Goal: Use online tool/utility

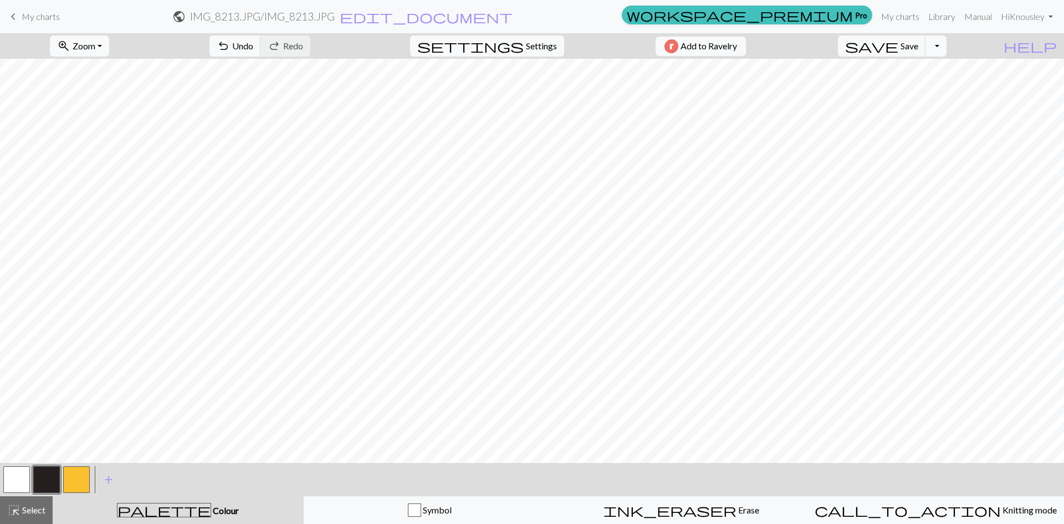
click at [21, 476] on button "button" at bounding box center [16, 479] width 27 height 27
click at [46, 478] on button "button" at bounding box center [46, 479] width 27 height 27
drag, startPoint x: 14, startPoint y: 477, endPoint x: 19, endPoint y: 474, distance: 5.7
click at [16, 476] on button "button" at bounding box center [16, 479] width 27 height 27
click at [48, 479] on button "button" at bounding box center [46, 479] width 27 height 27
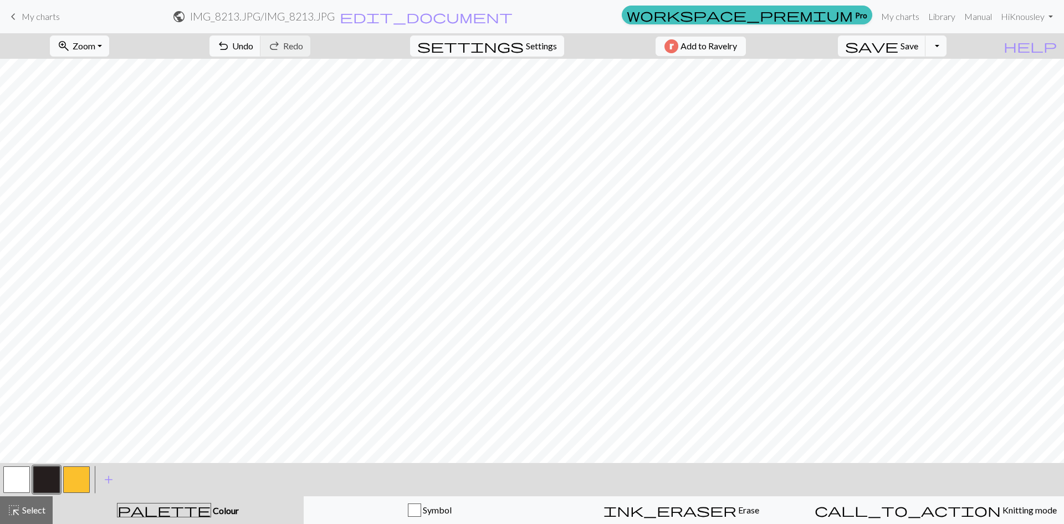
click at [23, 480] on button "button" at bounding box center [16, 479] width 27 height 27
click at [48, 479] on button "button" at bounding box center [46, 479] width 27 height 27
drag, startPoint x: 19, startPoint y: 474, endPoint x: 28, endPoint y: 467, distance: 10.6
click at [19, 472] on button "button" at bounding box center [16, 479] width 27 height 27
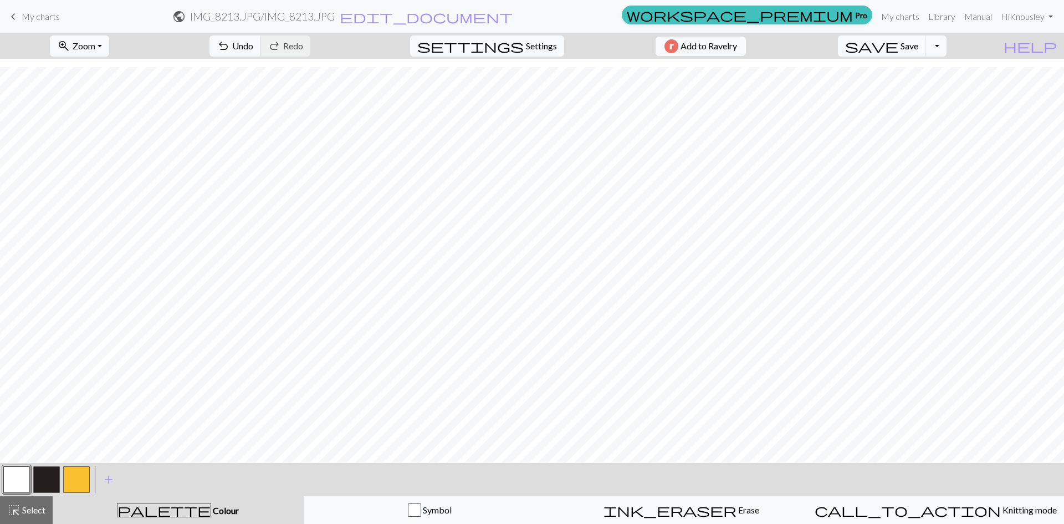
click at [49, 472] on button "button" at bounding box center [46, 479] width 27 height 27
click at [19, 508] on span "highlight_alt" at bounding box center [13, 510] width 13 height 16
click at [27, 504] on span "Select" at bounding box center [33, 509] width 25 height 11
click at [108, 482] on span "add" at bounding box center [108, 480] width 13 height 16
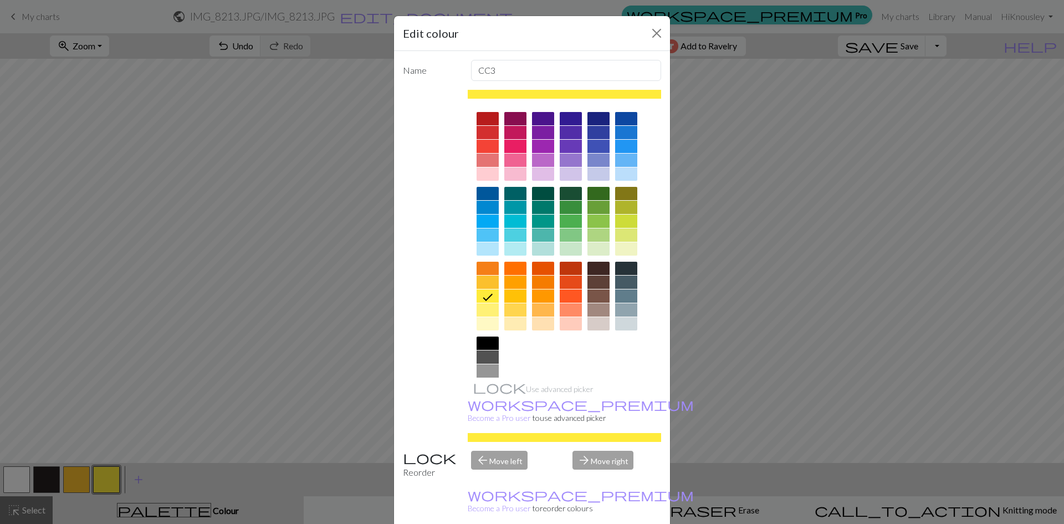
click at [571, 267] on div at bounding box center [571, 268] width 22 height 13
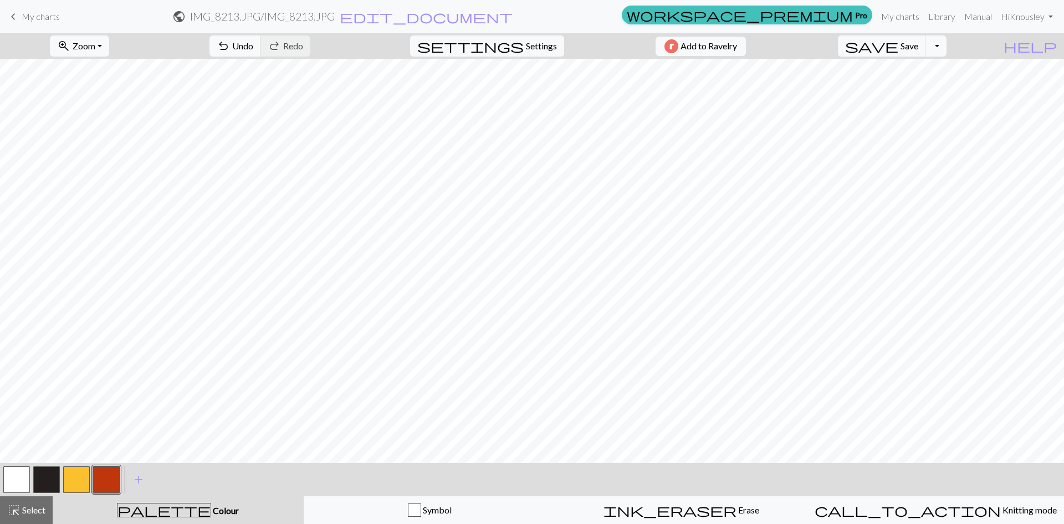
drag, startPoint x: 26, startPoint y: 482, endPoint x: 122, endPoint y: 475, distance: 96.1
click at [28, 481] on button "button" at bounding box center [16, 479] width 27 height 27
click at [106, 479] on button "button" at bounding box center [106, 479] width 27 height 27
click at [21, 522] on button "highlight_alt Select Select" at bounding box center [26, 510] width 53 height 28
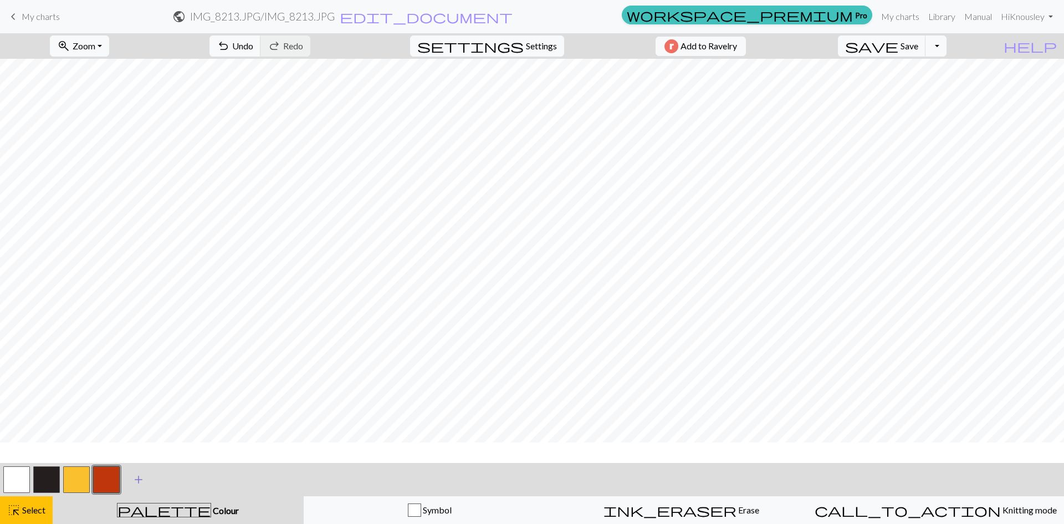
scroll to position [111, 0]
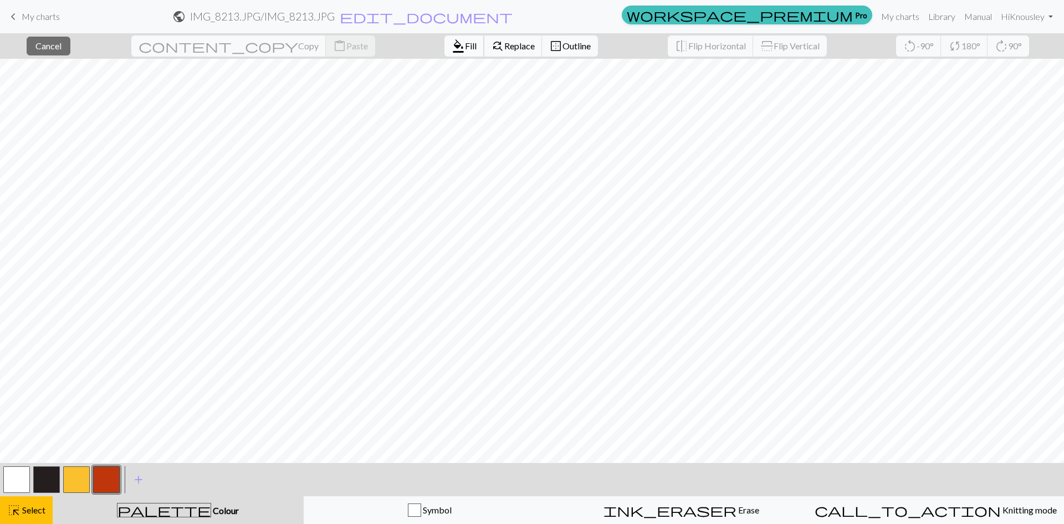
click at [465, 47] on span "Fill" at bounding box center [471, 45] width 12 height 11
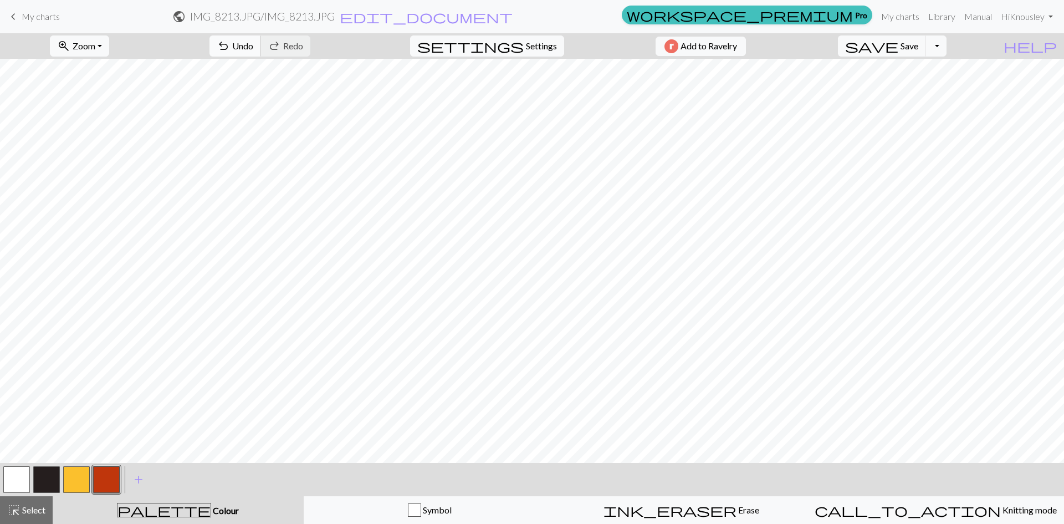
click at [230, 44] on span "undo" at bounding box center [223, 46] width 13 height 16
click at [7, 480] on button "button" at bounding box center [16, 479] width 27 height 27
click at [102, 479] on button "button" at bounding box center [106, 479] width 27 height 27
click at [16, 508] on span "highlight_alt" at bounding box center [13, 510] width 13 height 16
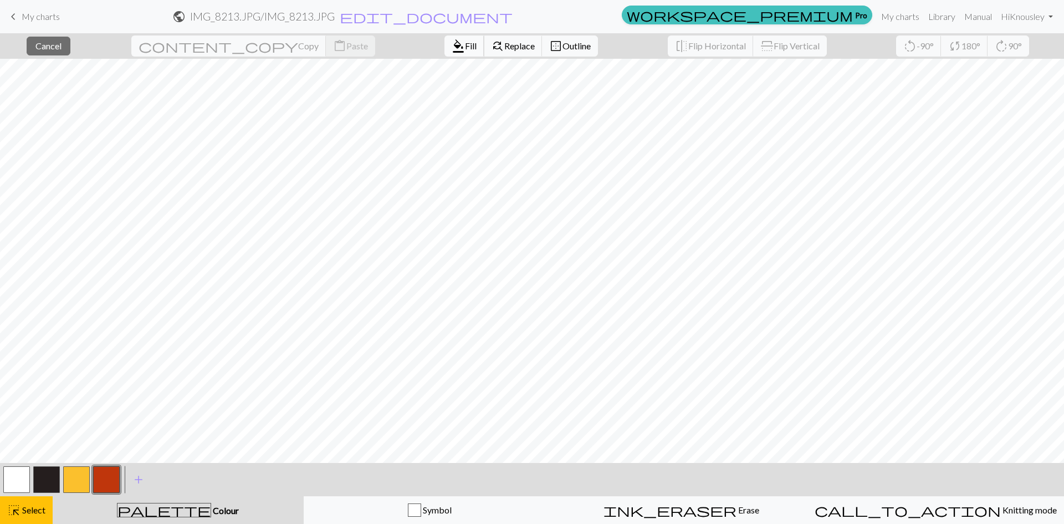
click at [452, 50] on span "format_color_fill" at bounding box center [458, 46] width 13 height 16
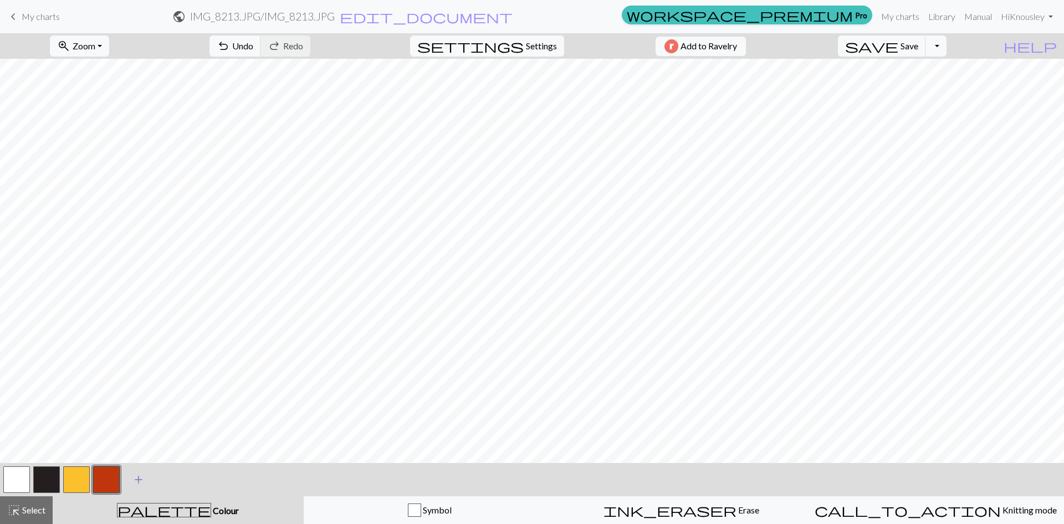
drag, startPoint x: 24, startPoint y: 508, endPoint x: 143, endPoint y: 492, distance: 119.6
click at [31, 505] on span "Select" at bounding box center [33, 509] width 25 height 11
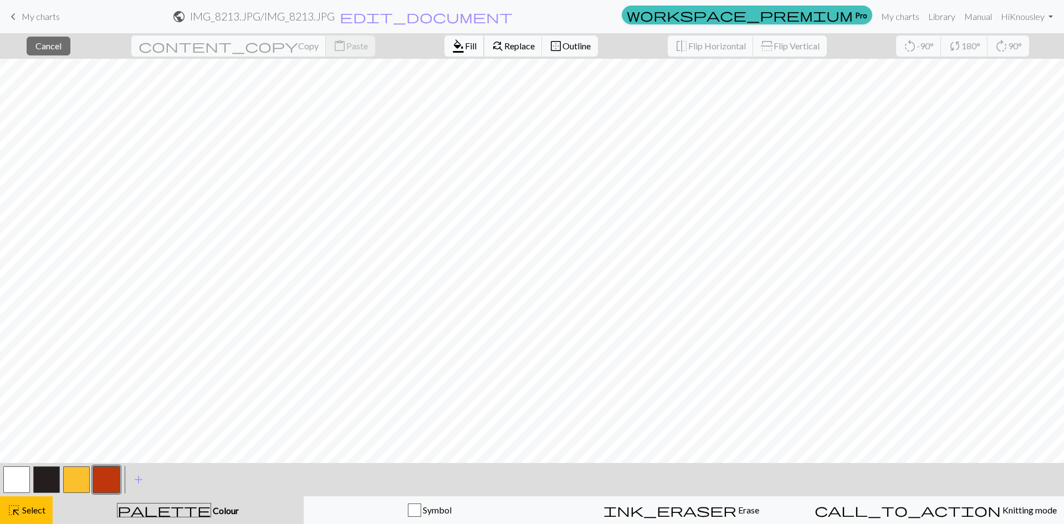
click at [452, 52] on span "format_color_fill" at bounding box center [458, 46] width 13 height 16
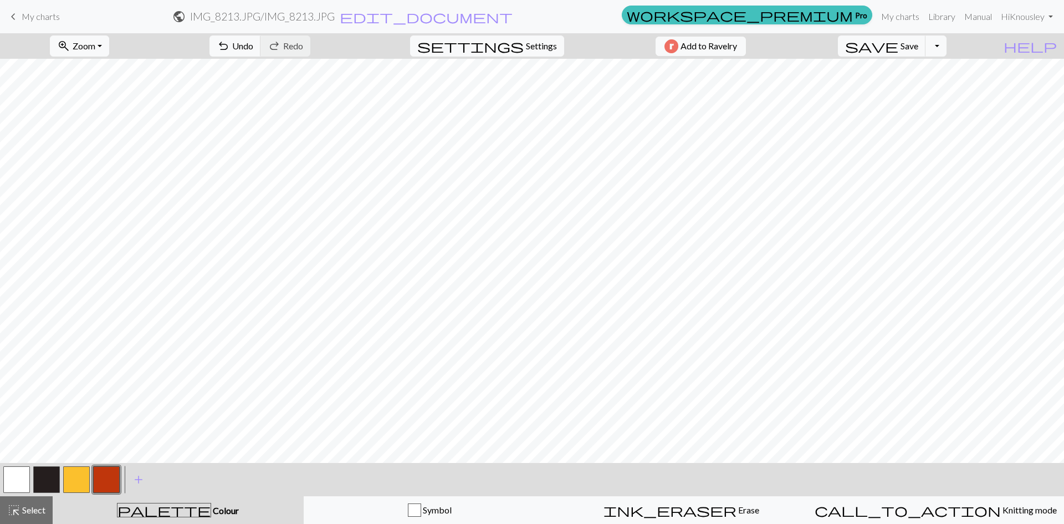
drag, startPoint x: 22, startPoint y: 504, endPoint x: 287, endPoint y: 473, distance: 267.3
click at [23, 504] on div "highlight_alt Select Select" at bounding box center [26, 509] width 38 height 13
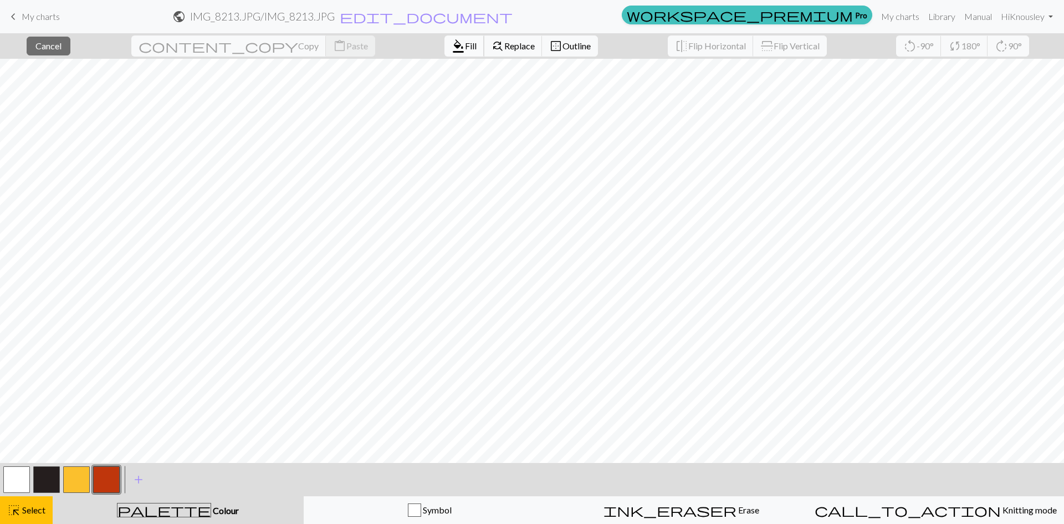
click at [444, 55] on button "format_color_fill Fill" at bounding box center [464, 45] width 40 height 21
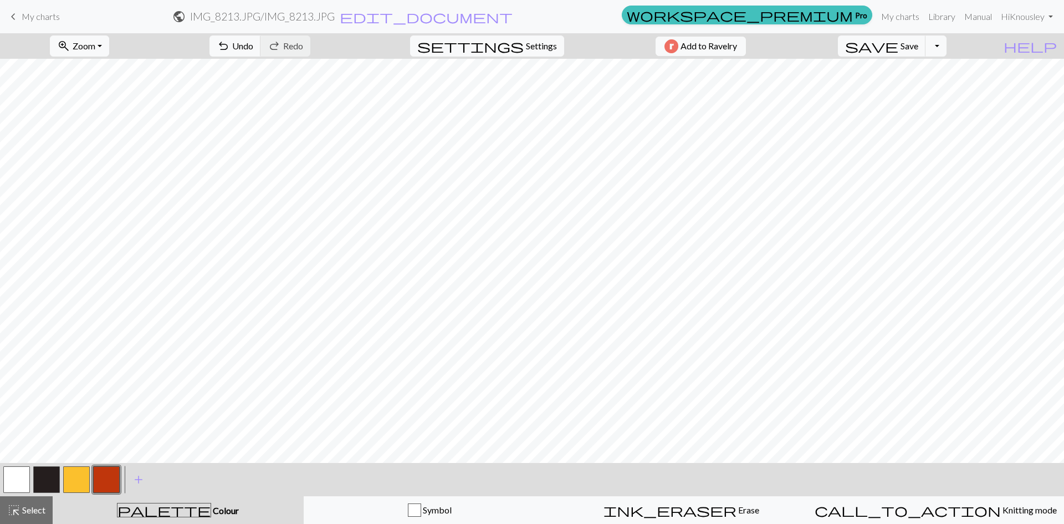
click at [8, 477] on button "button" at bounding box center [16, 479] width 27 height 27
click at [230, 48] on span "undo" at bounding box center [223, 46] width 13 height 16
drag, startPoint x: 109, startPoint y: 477, endPoint x: 159, endPoint y: 455, distance: 54.6
click at [109, 476] on button "button" at bounding box center [106, 479] width 27 height 27
click at [898, 47] on span "save" at bounding box center [871, 46] width 53 height 16
